Goal: Use online tool/utility: Utilize a website feature to perform a specific function

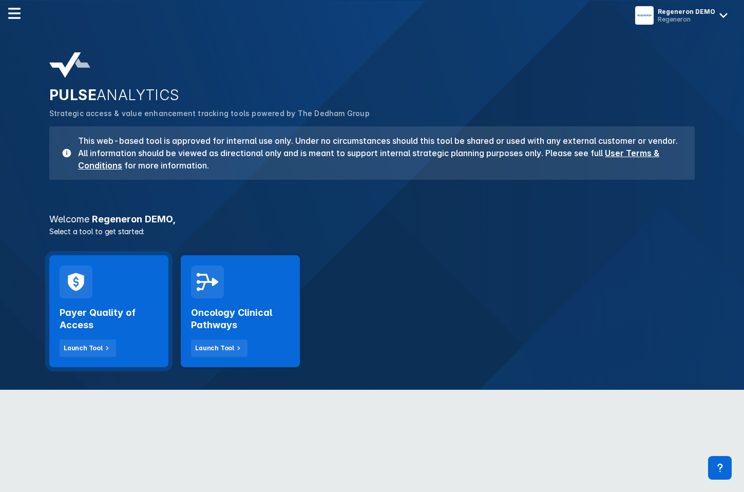
click at [147, 297] on div "Payer Quality of Access Launch Tool" at bounding box center [108, 311] width 119 height 112
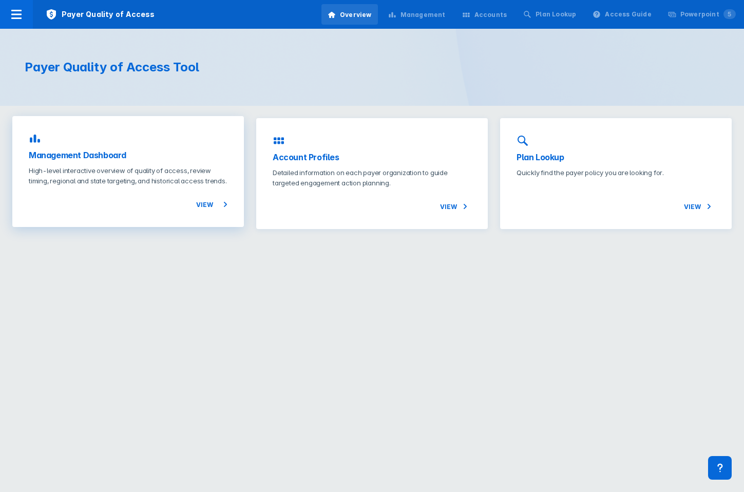
click at [176, 163] on div "Management Dashboard High-level interactive overview of quality of access, revi…" at bounding box center [128, 171] width 232 height 111
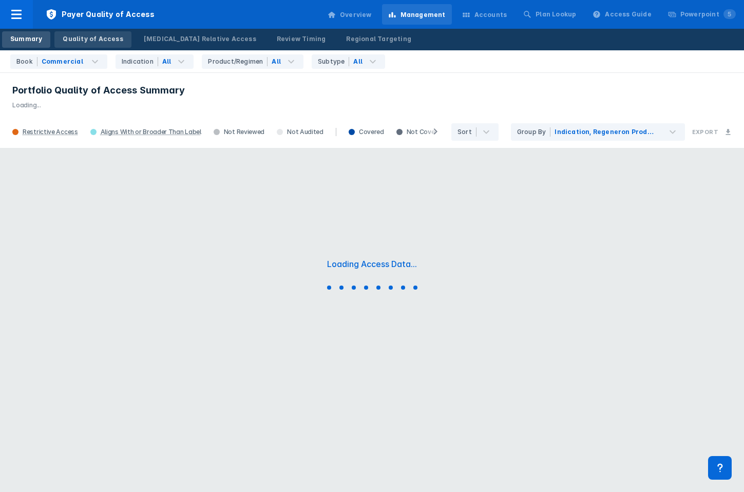
click at [88, 38] on div "Quality of Access" at bounding box center [93, 38] width 60 height 9
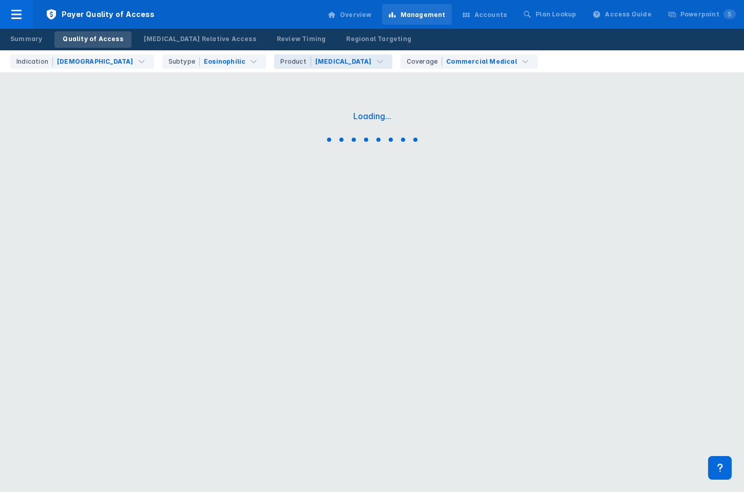
click at [315, 57] on div "[MEDICAL_DATA]" at bounding box center [343, 61] width 56 height 9
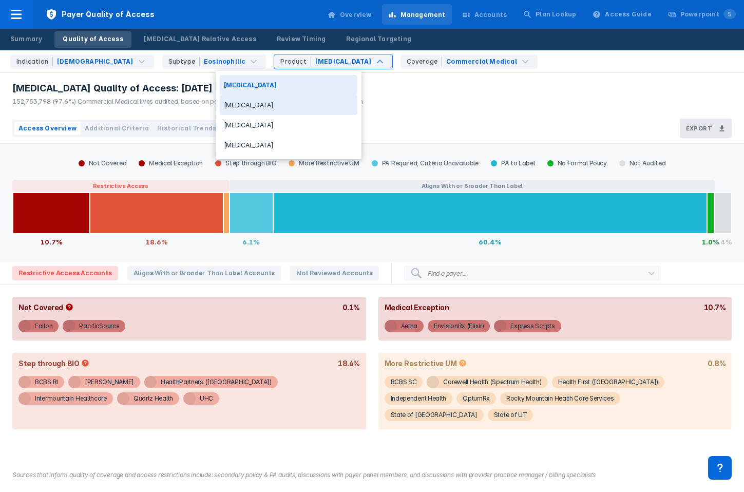
click at [255, 97] on div "[MEDICAL_DATA]" at bounding box center [289, 105] width 138 height 20
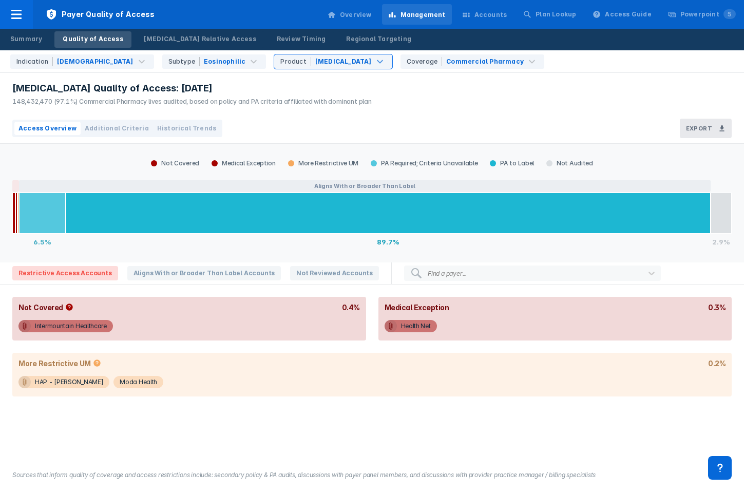
click at [165, 128] on span "Historical Trends" at bounding box center [186, 128] width 59 height 9
